Goal: Information Seeking & Learning: Learn about a topic

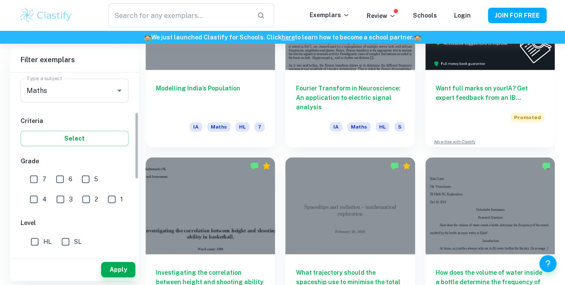
scroll to position [107, 0]
click at [115, 93] on icon "Open" at bounding box center [119, 90] width 10 height 10
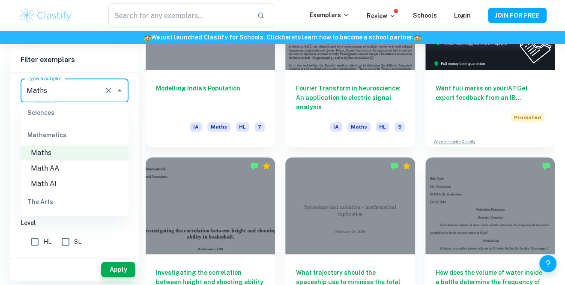
scroll to position [1169, 0]
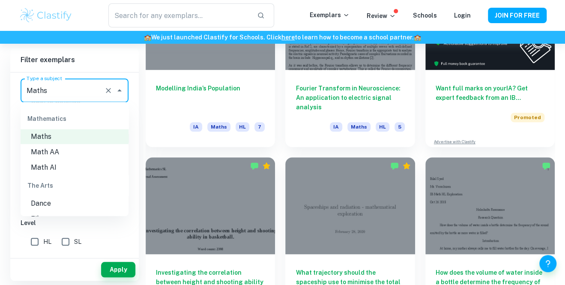
click at [75, 168] on li "Math AI" at bounding box center [75, 166] width 108 height 15
type input "Math AI"
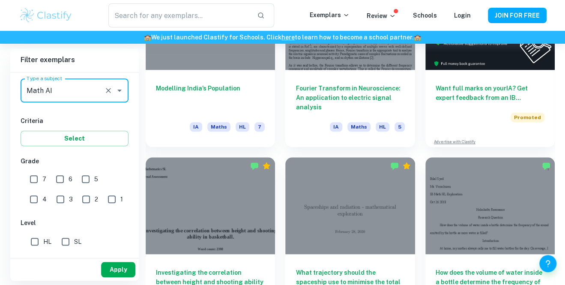
click at [122, 276] on button "Apply" at bounding box center [118, 269] width 34 height 15
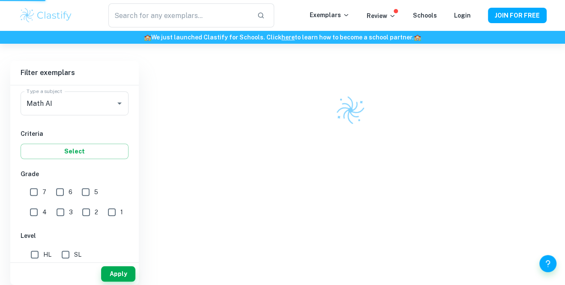
scroll to position [219, 0]
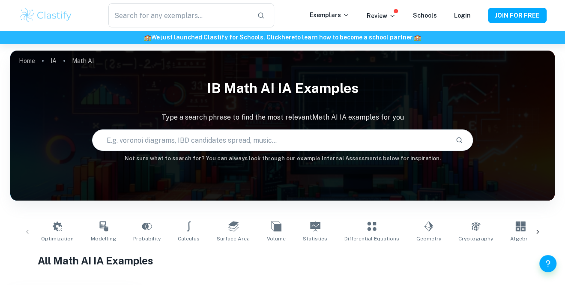
click at [136, 150] on input "text" at bounding box center [271, 140] width 356 height 24
type input "Flower"
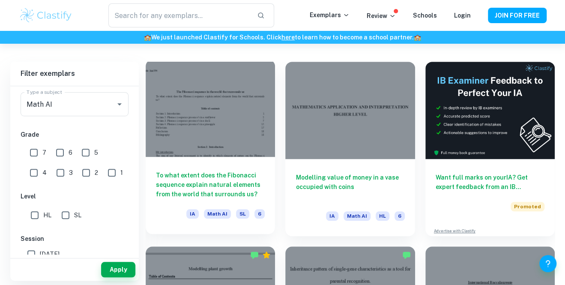
click at [221, 128] on div at bounding box center [210, 108] width 129 height 97
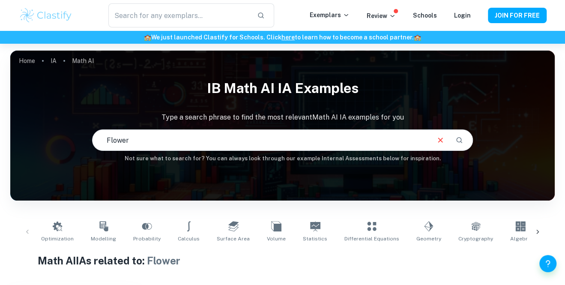
scroll to position [132, 0]
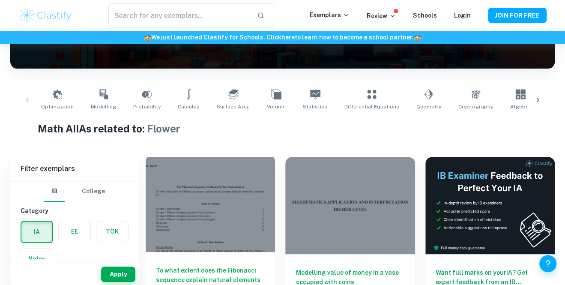
click at [230, 209] on div at bounding box center [210, 203] width 129 height 97
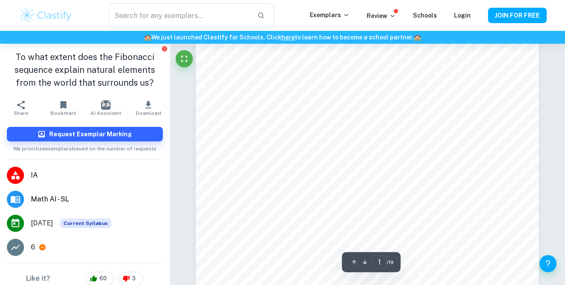
scroll to position [87, 0]
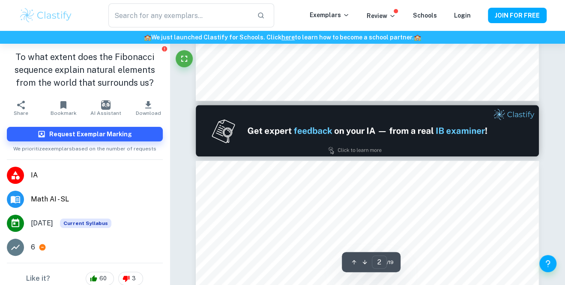
type input "1"
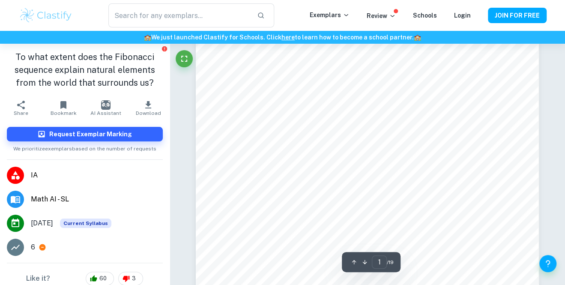
scroll to position [0, 0]
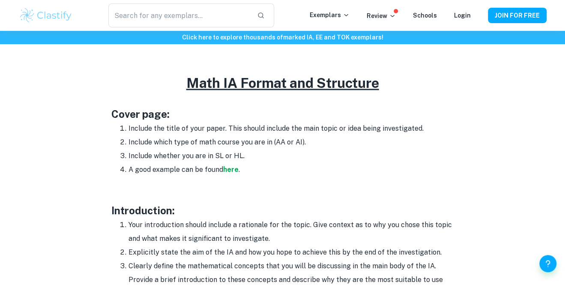
scroll to position [409, 0]
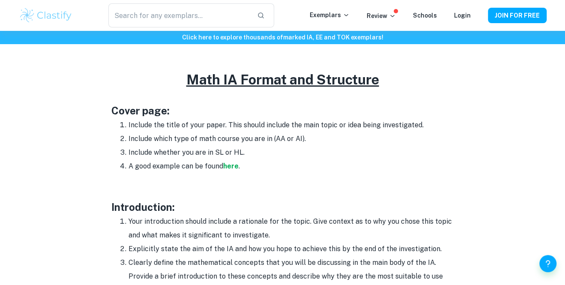
click at [234, 143] on li "Include which type of math course you are in (AA or AI)." at bounding box center [290, 139] width 325 height 14
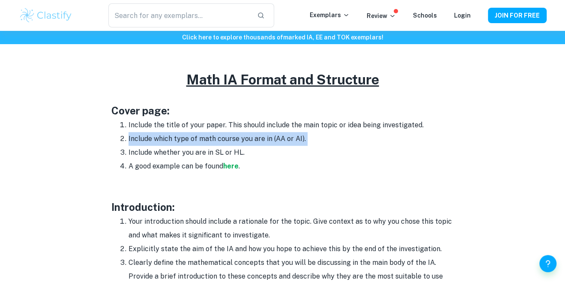
drag, startPoint x: 234, startPoint y: 143, endPoint x: 256, endPoint y: 140, distance: 22.5
click at [256, 140] on li "Include which type of math course you are in (AA or AI)." at bounding box center [290, 139] width 325 height 14
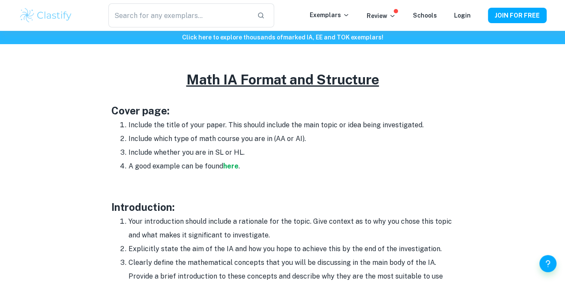
click at [225, 146] on li "Include whether you are in SL or HL." at bounding box center [290, 153] width 325 height 14
click at [190, 158] on li "Include whether you are in SL or HL." at bounding box center [290, 153] width 325 height 14
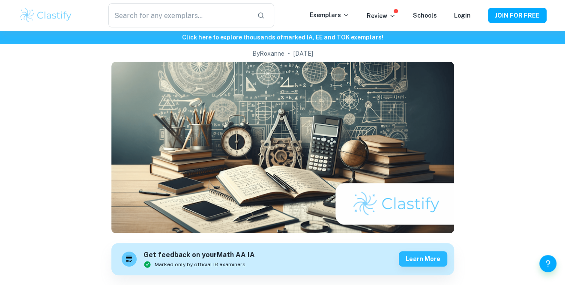
scroll to position [59, 0]
